Goal: Find specific page/section: Find specific page/section

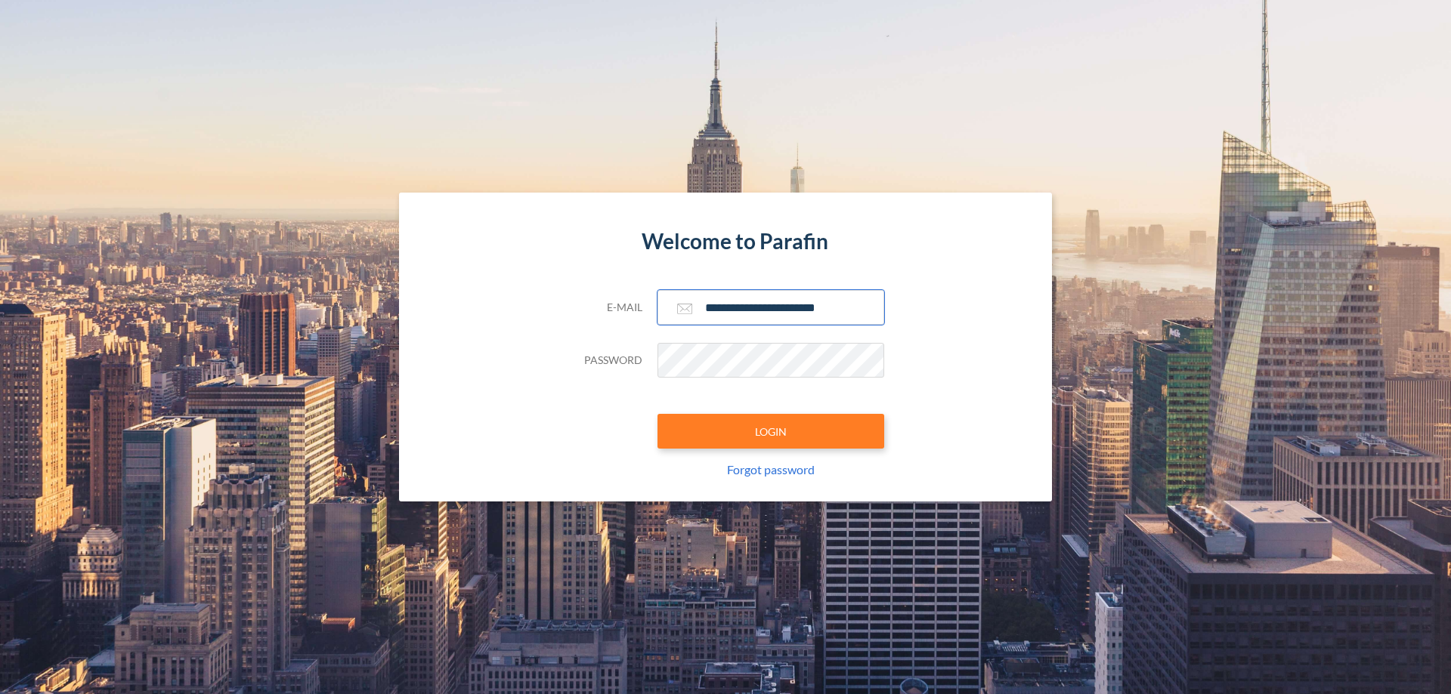
type input "**********"
click at [771, 431] on button "LOGIN" at bounding box center [770, 431] width 227 height 35
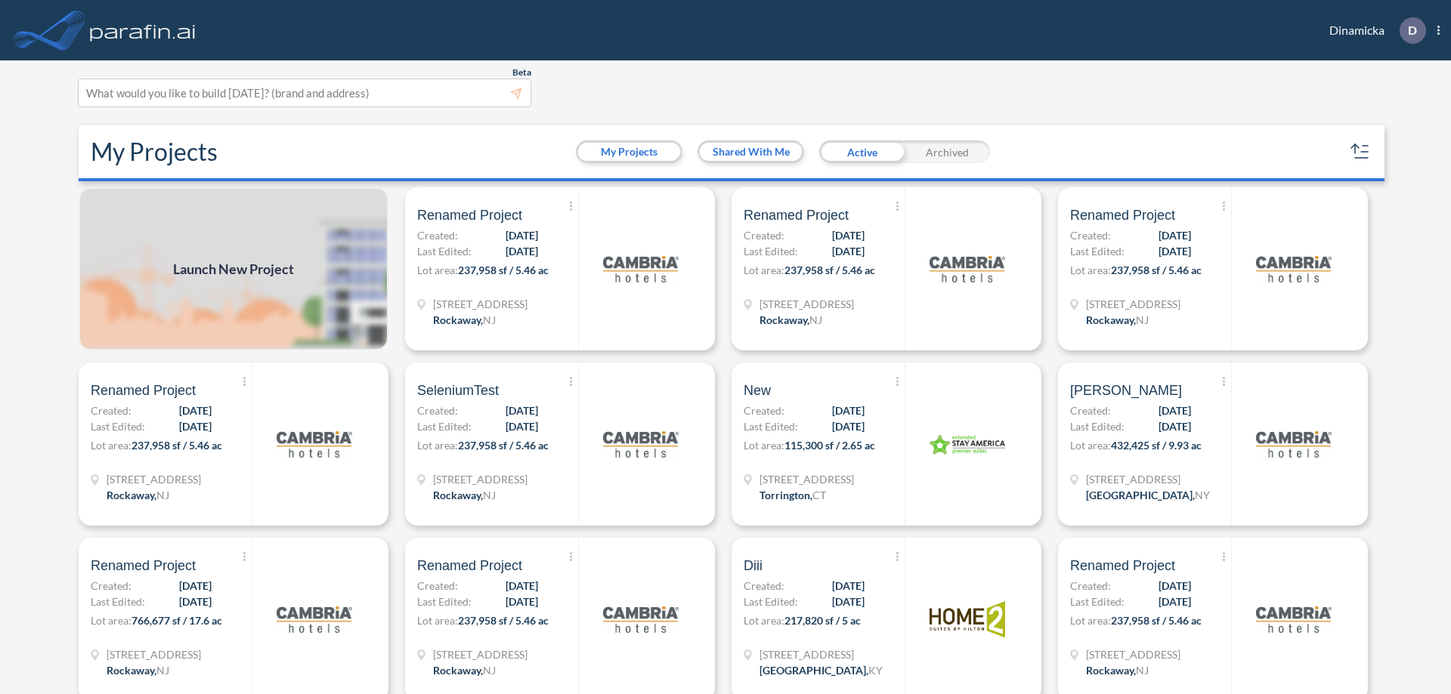
scroll to position [4, 0]
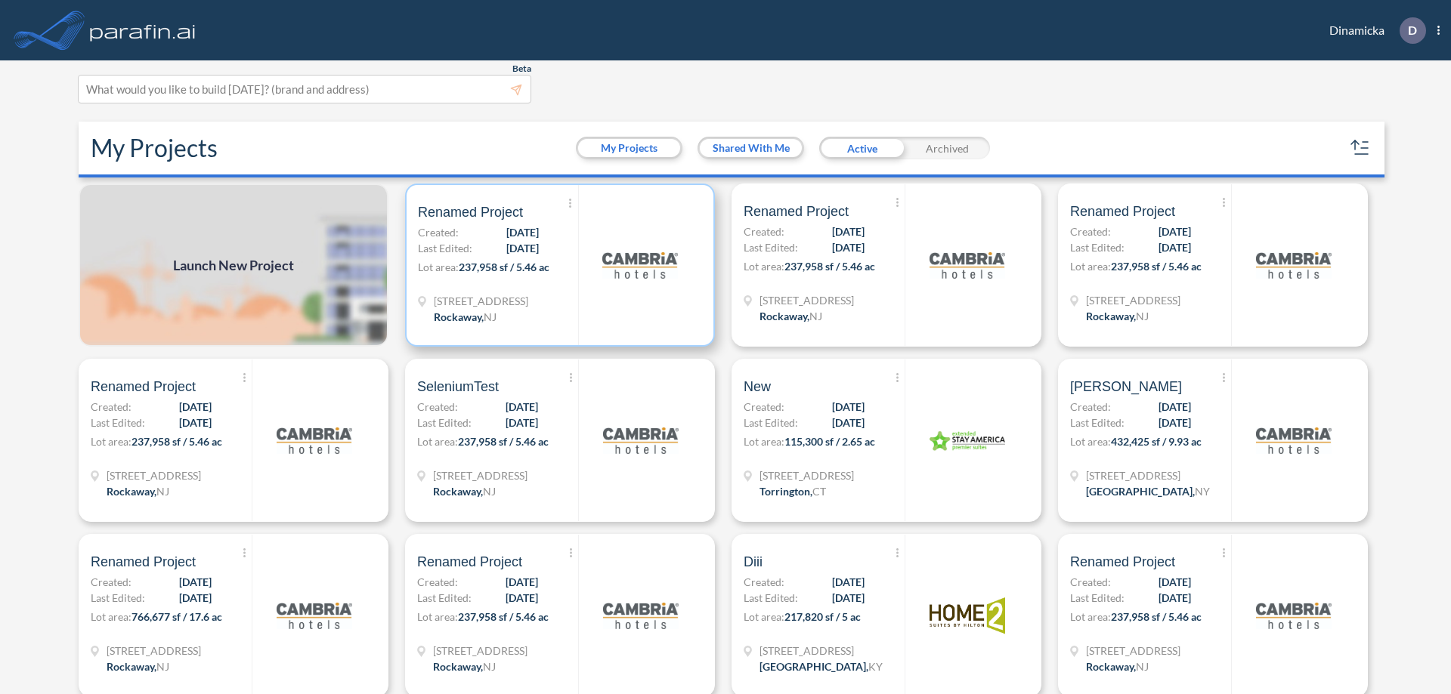
click at [557, 265] on p "Lot area: 237,958 sf / 5.46 ac" at bounding box center [498, 270] width 160 height 22
